Goal: Find specific page/section: Find specific page/section

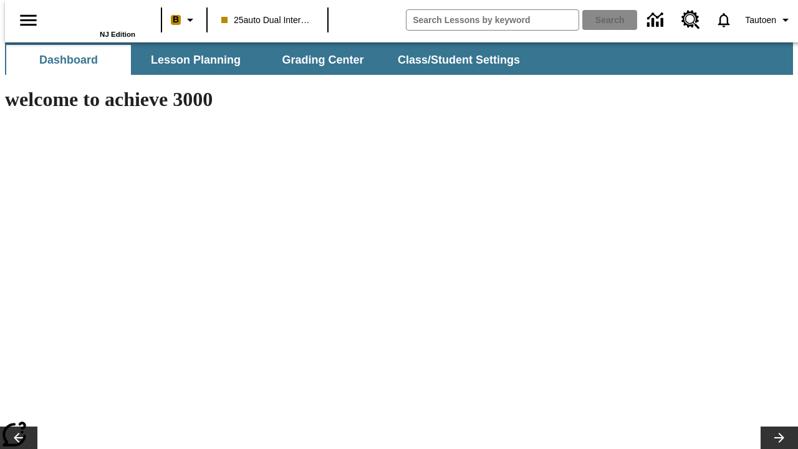
type input "-1"
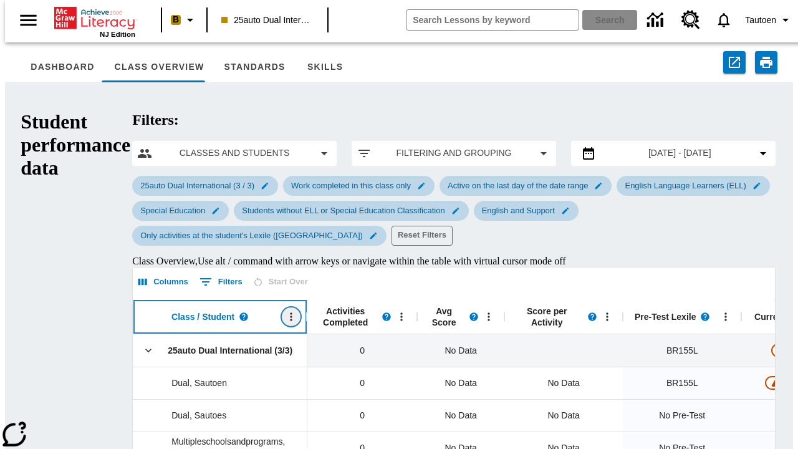
click at [291, 313] on icon "Open Menu" at bounding box center [292, 317] width 2 height 8
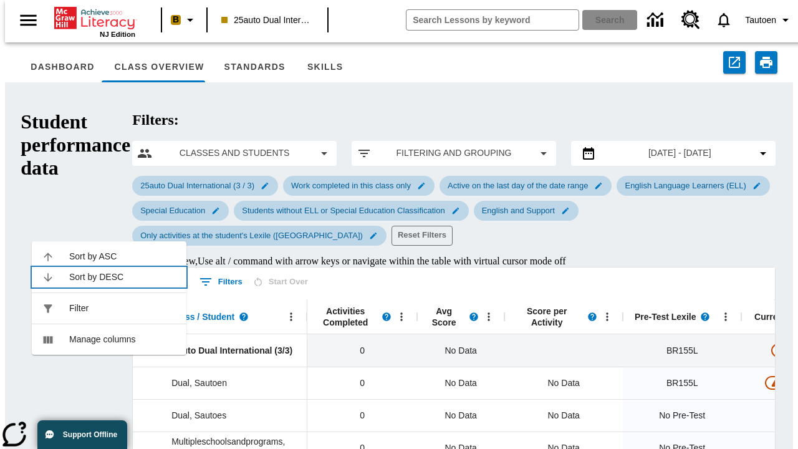
click at [123, 277] on span "Sort by DESC" at bounding box center [122, 277] width 107 height 13
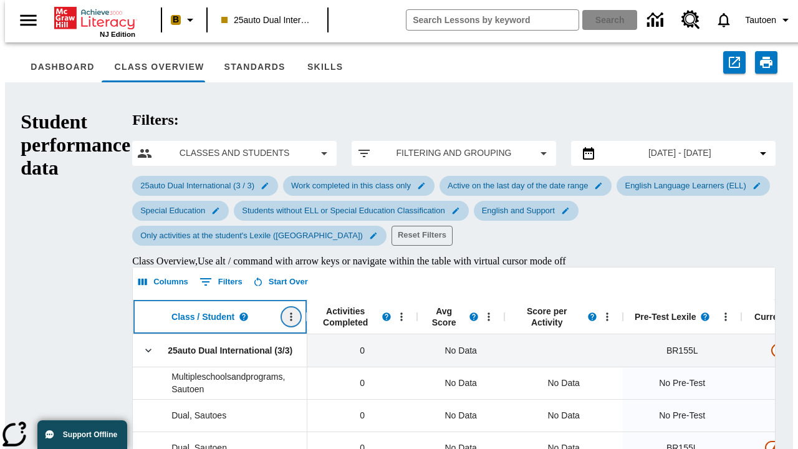
click at [291, 313] on icon "Class / Student, pinned, Open Menu," at bounding box center [292, 317] width 2 height 8
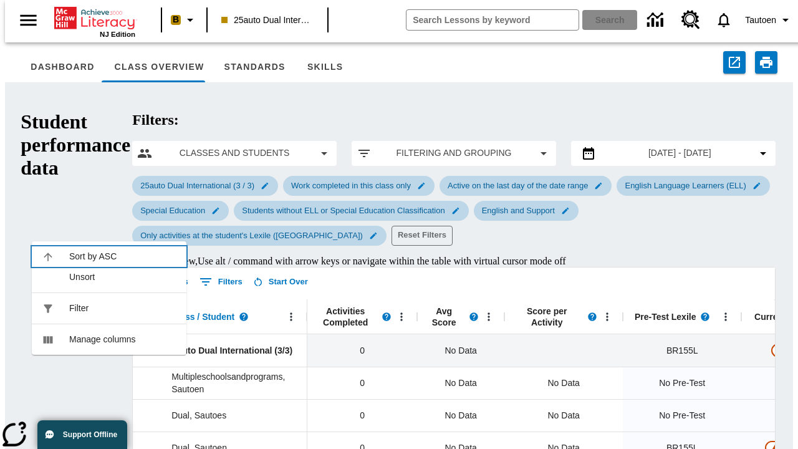
click at [123, 250] on span "Sort by ASC" at bounding box center [122, 256] width 107 height 13
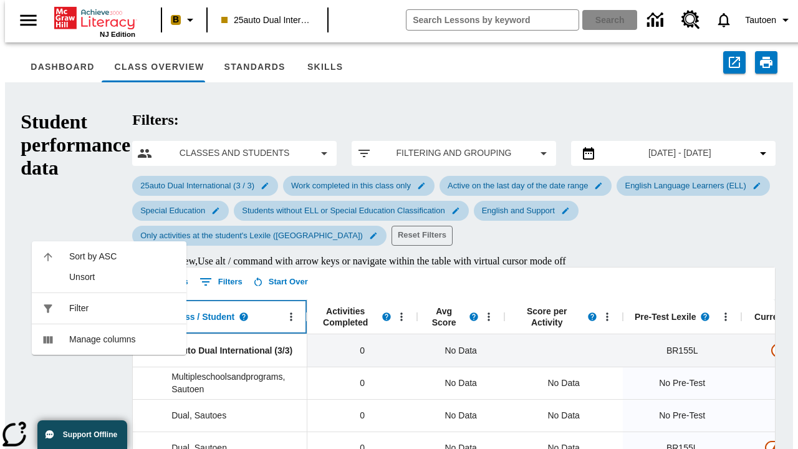
scroll to position [202, 0]
